Goal: Book appointment/travel/reservation

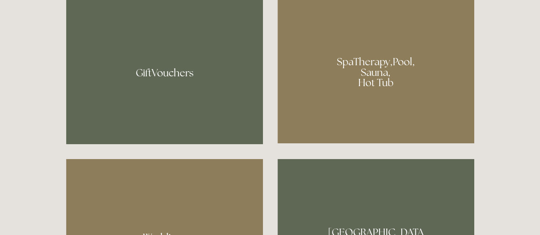
scroll to position [519, 0]
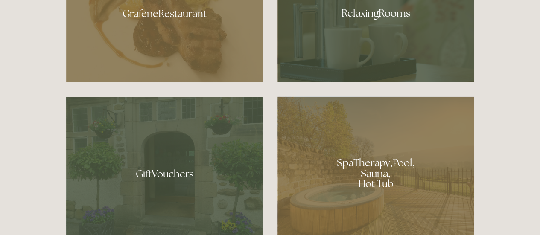
click at [383, 163] on div at bounding box center [375, 170] width 197 height 148
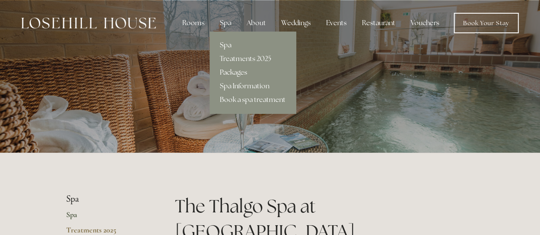
click at [232, 71] on link "Packages" at bounding box center [253, 73] width 86 height 14
